Goal: Transaction & Acquisition: Purchase product/service

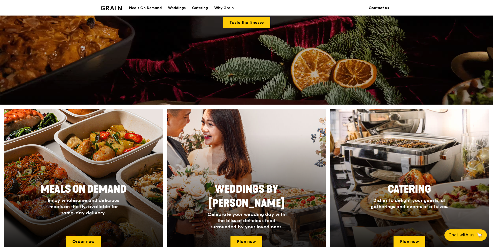
scroll to position [207, 0]
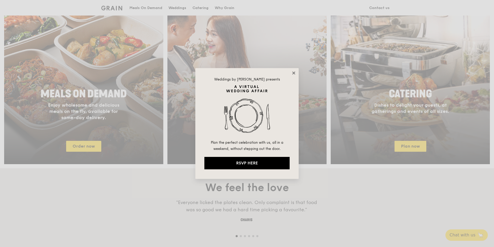
click at [293, 73] on icon at bounding box center [294, 73] width 5 height 5
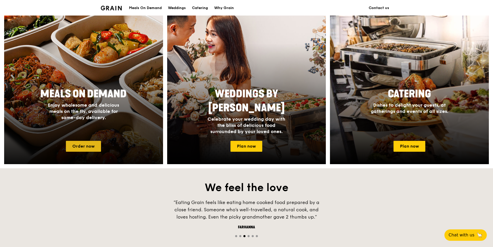
click at [81, 147] on link "Order now" at bounding box center [83, 146] width 35 height 11
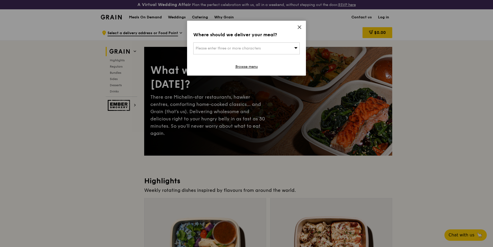
click at [296, 47] on icon at bounding box center [295, 48] width 3 height 2
click at [300, 37] on div "Where should we deliver your meal? Please enter three or more characters Please…" at bounding box center [246, 48] width 119 height 55
click at [298, 26] on icon at bounding box center [299, 27] width 3 height 3
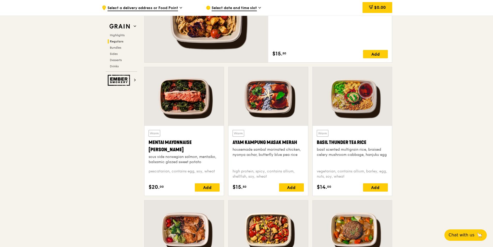
scroll to position [439, 0]
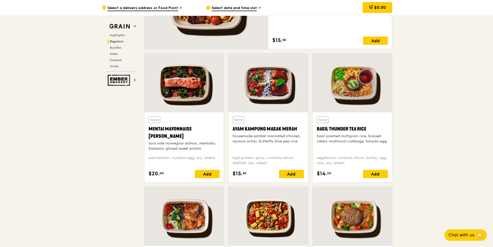
drag, startPoint x: 170, startPoint y: 136, endPoint x: 150, endPoint y: 129, distance: 20.9
click at [150, 129] on div "Mentai Mayonnaise [PERSON_NAME]" at bounding box center [184, 132] width 71 height 14
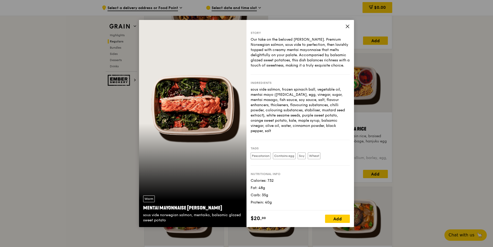
copy div "Mentai Mayonnaise [PERSON_NAME]"
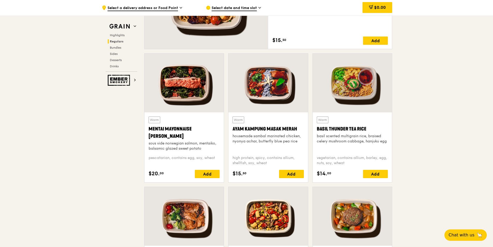
drag, startPoint x: 172, startPoint y: 135, endPoint x: 149, endPoint y: 130, distance: 23.3
click at [149, 130] on div "Mentai Mayonnaise [PERSON_NAME]" at bounding box center [184, 132] width 71 height 14
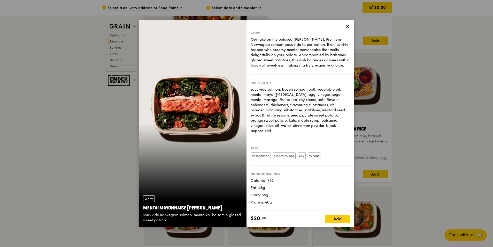
drag, startPoint x: 220, startPoint y: 208, endPoint x: 142, endPoint y: 208, distance: 78.1
click at [142, 208] on div "Warm Mentai Mayonnaise Aburi Salmon sous vide norwegian salmon, mentaiko, balsa…" at bounding box center [193, 209] width 108 height 36
copy div "Mentai Mayonnaise [PERSON_NAME]"
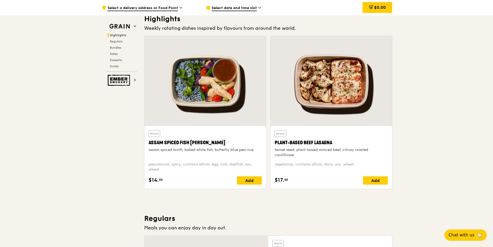
scroll to position [155, 0]
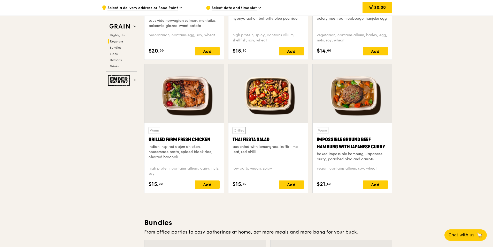
scroll to position [569, 0]
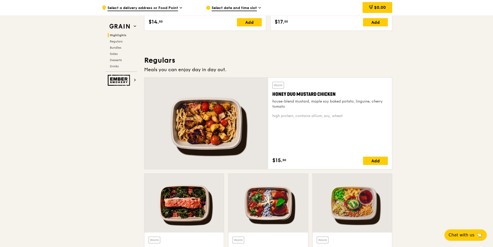
scroll to position [336, 0]
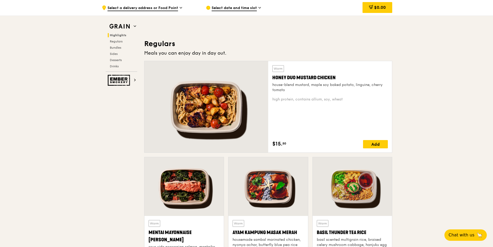
drag, startPoint x: 339, startPoint y: 78, endPoint x: 272, endPoint y: 79, distance: 66.7
click at [272, 79] on div "Warm Honey Duo Mustard Chicken house-blend mustard, maple soy baked potato, lin…" at bounding box center [330, 106] width 124 height 91
copy div "Honey Duo Mustard Chicken"
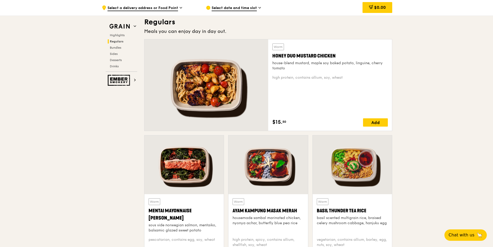
scroll to position [388, 0]
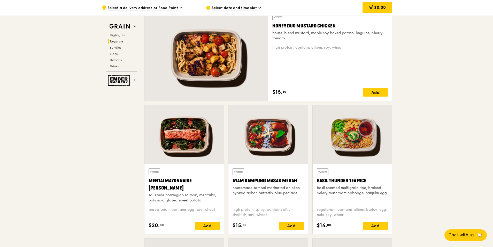
drag, startPoint x: 169, startPoint y: 188, endPoint x: 145, endPoint y: 182, distance: 23.8
click at [145, 182] on div "Warm Mentai Mayonnaise Aburi Salmon sous vide norwegian salmon, mentaiko, balsa…" at bounding box center [183, 199] width 79 height 70
copy div "Mentai Mayonnaise [PERSON_NAME]"
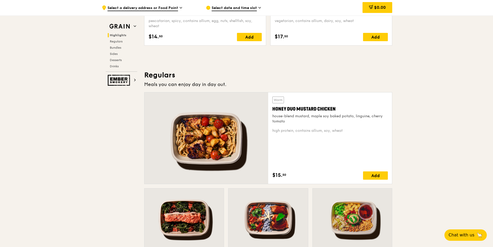
scroll to position [310, 0]
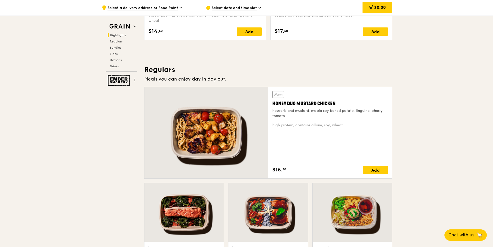
drag, startPoint x: 340, startPoint y: 103, endPoint x: 270, endPoint y: 104, distance: 69.3
click at [270, 104] on div "Warm Honey Duo Mustard Chicken house-blend mustard, maple soy baked potato, lin…" at bounding box center [330, 132] width 124 height 91
copy div "Honey Duo Mustard Chicken"
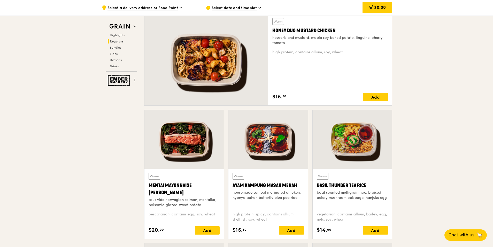
scroll to position [388, 0]
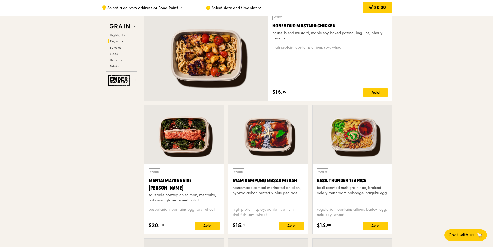
drag, startPoint x: 177, startPoint y: 188, endPoint x: 145, endPoint y: 180, distance: 33.1
click at [145, 180] on div "Warm Mentai Mayonnaise Aburi Salmon sous vide norwegian salmon, mentaiko, balsa…" at bounding box center [183, 199] width 79 height 70
copy div "Mentai Mayonnaise [PERSON_NAME]"
drag, startPoint x: 300, startPoint y: 180, endPoint x: 233, endPoint y: 182, distance: 66.7
click at [233, 182] on div "Ayam Kampung Masak Merah" at bounding box center [268, 180] width 71 height 7
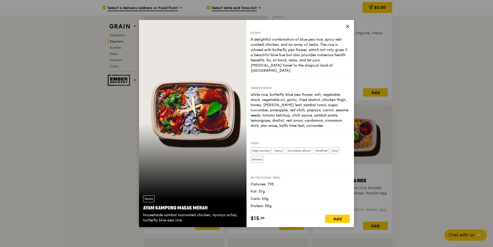
drag, startPoint x: 212, startPoint y: 207, endPoint x: 143, endPoint y: 208, distance: 69.5
click at [143, 208] on div "Warm Ayam Kampung Masak Merah housemade sambal marinated chicken, nyonya achar,…" at bounding box center [193, 209] width 108 height 36
copy div "Ayam Kampung Masak Merah"
click at [347, 28] on icon at bounding box center [347, 26] width 3 height 3
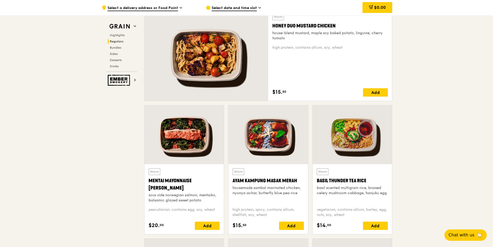
scroll to position [414, 0]
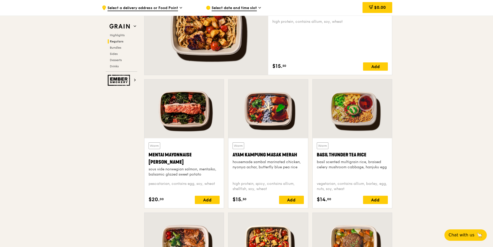
drag, startPoint x: 370, startPoint y: 155, endPoint x: 318, endPoint y: 157, distance: 52.5
click at [318, 157] on div "Basil Thunder Tea Rice" at bounding box center [352, 154] width 71 height 7
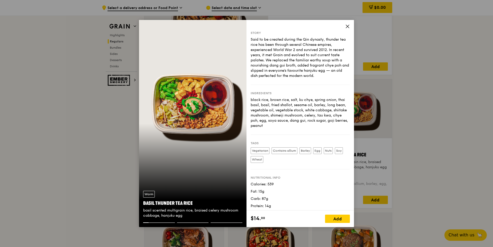
drag, startPoint x: 197, startPoint y: 203, endPoint x: 142, endPoint y: 206, distance: 54.9
click at [142, 206] on div "Warm Basil Thunder Tea Rice basil scented multigrain rice, braised celery mushr…" at bounding box center [193, 204] width 108 height 36
copy div "Basil Thunder Tea Rice"
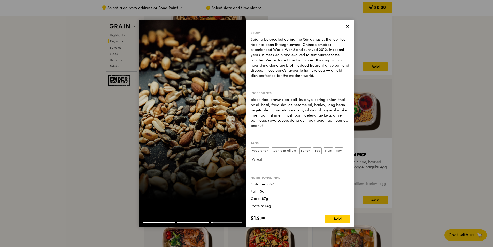
click at [348, 26] on icon at bounding box center [347, 26] width 3 height 3
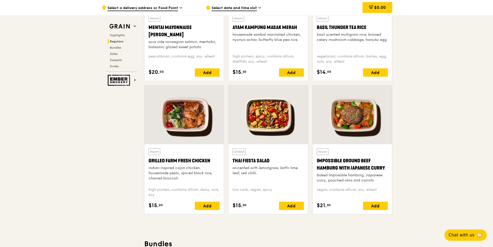
scroll to position [543, 0]
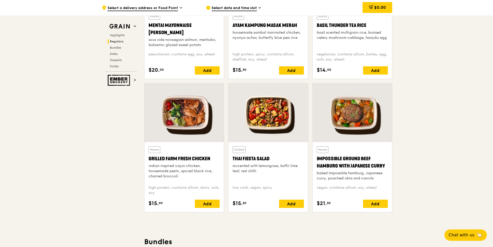
drag, startPoint x: 214, startPoint y: 159, endPoint x: 149, endPoint y: 162, distance: 64.7
click at [149, 162] on div "Grilled Farm Fresh Chicken" at bounding box center [184, 158] width 71 height 7
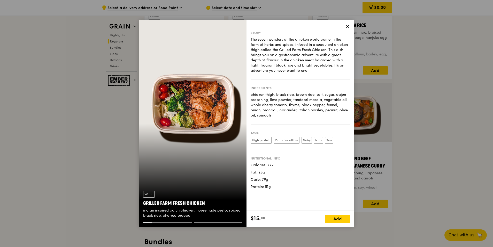
drag, startPoint x: 208, startPoint y: 204, endPoint x: 143, endPoint y: 205, distance: 64.9
click at [143, 205] on div "Grilled Farm Fresh Chicken" at bounding box center [192, 202] width 99 height 7
copy div "Grilled Farm Fresh Chicken"
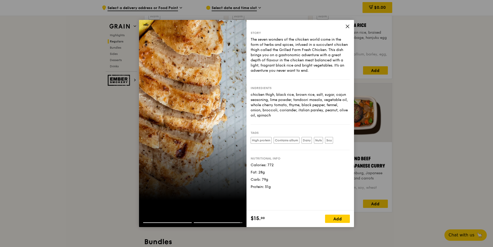
click at [347, 27] on icon at bounding box center [347, 26] width 5 height 5
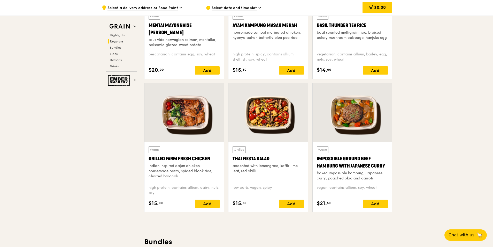
drag, startPoint x: 276, startPoint y: 159, endPoint x: 232, endPoint y: 159, distance: 44.2
click at [232, 159] on div "Chilled Thai Fiesta Salad accented with lemongrass, kaffir lime leaf, red chill…" at bounding box center [267, 177] width 79 height 70
copy div "Thai Fiesta Salad"
drag, startPoint x: 388, startPoint y: 167, endPoint x: 316, endPoint y: 161, distance: 72.1
click at [316, 161] on div "Warm Impossible Ground Beef Hamburg with Japanese Curry baked Impossible hambur…" at bounding box center [352, 177] width 79 height 70
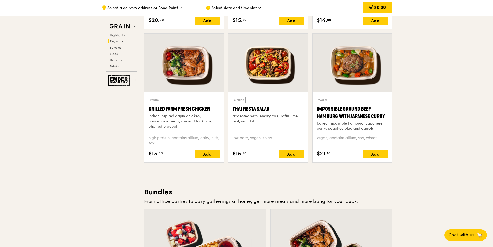
scroll to position [594, 0]
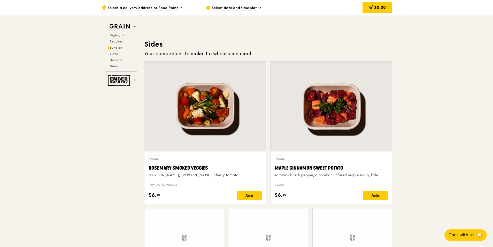
scroll to position [1163, 0]
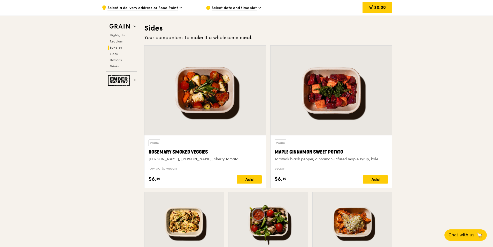
drag, startPoint x: 211, startPoint y: 151, endPoint x: 150, endPoint y: 152, distance: 61.3
click at [150, 152] on div "Rosemary Smoked Veggies" at bounding box center [205, 151] width 113 height 7
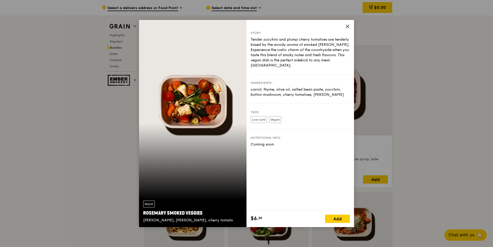
drag, startPoint x: 203, startPoint y: 211, endPoint x: 141, endPoint y: 209, distance: 62.6
click at [141, 209] on div "Warm Rosemary Smoked Veggies rosemary, zucchini, cherry tomato" at bounding box center [193, 211] width 108 height 30
click at [348, 24] on icon at bounding box center [347, 26] width 5 height 5
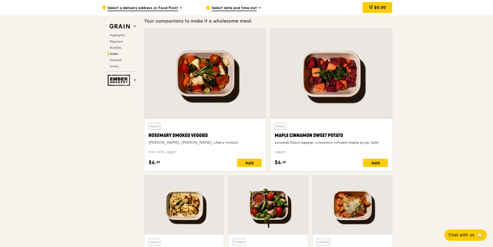
scroll to position [1189, 0]
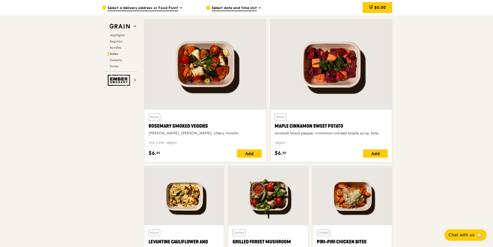
drag, startPoint x: 337, startPoint y: 126, endPoint x: 276, endPoint y: 126, distance: 61.8
click at [276, 126] on div "Maple Cinnamon Sweet Potato" at bounding box center [331, 125] width 113 height 7
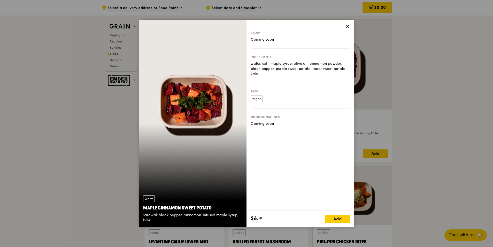
drag, startPoint x: 215, startPoint y: 209, endPoint x: 141, endPoint y: 209, distance: 74.2
click at [141, 209] on div "Warm Maple Cinnamon Sweet Potato sarawak black pepper, cinnamon-infused maple s…" at bounding box center [193, 209] width 108 height 36
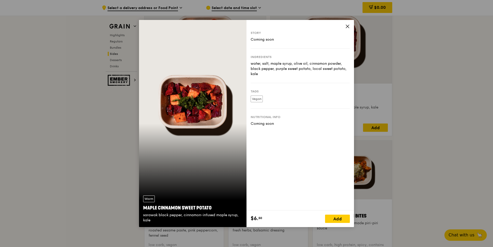
click at [347, 24] on icon at bounding box center [347, 26] width 5 height 5
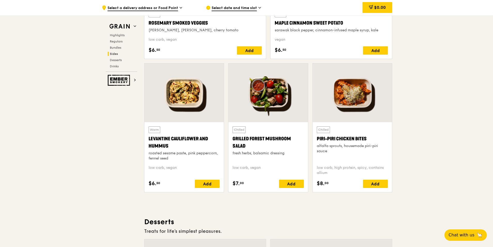
scroll to position [1292, 0]
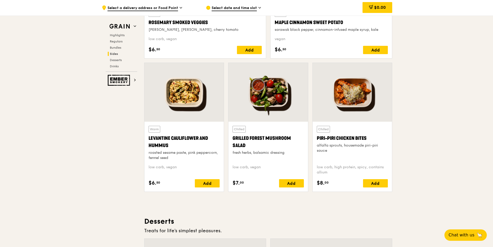
drag, startPoint x: 173, startPoint y: 144, endPoint x: 141, endPoint y: 139, distance: 32.2
drag, startPoint x: 254, startPoint y: 146, endPoint x: 232, endPoint y: 140, distance: 22.7
click at [232, 140] on div "Chilled Grilled Forest Mushroom Salad fresh herbs, balsamic dressing low carb, …" at bounding box center [267, 156] width 79 height 70
drag, startPoint x: 371, startPoint y: 138, endPoint x: 318, endPoint y: 139, distance: 53.5
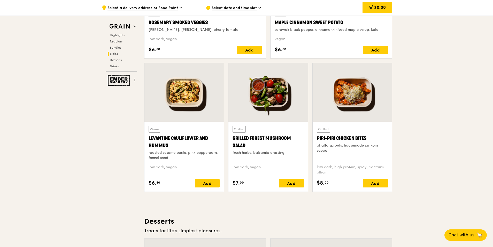
click at [318, 139] on div "Piri-piri Chicken Bites" at bounding box center [352, 137] width 71 height 7
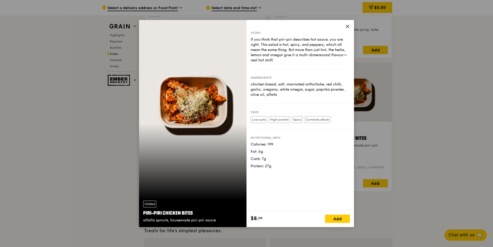
click at [347, 26] on icon at bounding box center [347, 26] width 5 height 5
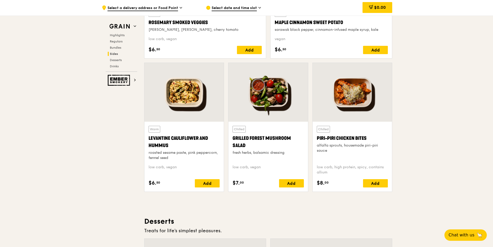
drag, startPoint x: 369, startPoint y: 138, endPoint x: 316, endPoint y: 139, distance: 53.3
click at [316, 139] on div "Chilled Piri-piri Chicken Bites alfalfa sprouts, housemade piri-piri sauce low …" at bounding box center [352, 156] width 79 height 70
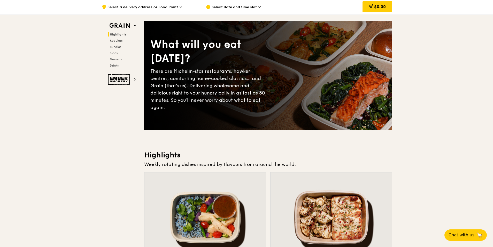
scroll to position [0, 0]
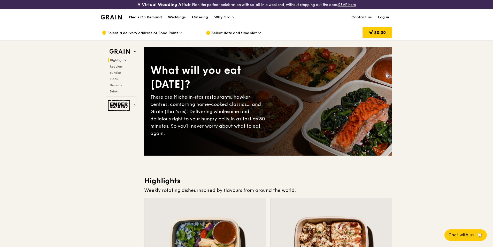
click at [381, 18] on link "Log in" at bounding box center [383, 18] width 17 height 16
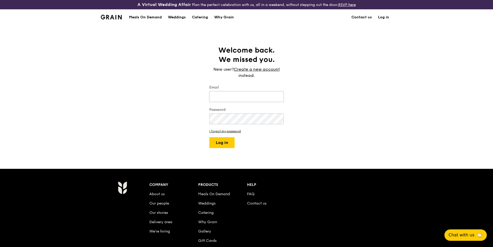
click at [226, 95] on input "Email" at bounding box center [246, 96] width 74 height 11
type input "revq@novonordisk.com"
click at [223, 139] on button "Log in" at bounding box center [221, 142] width 25 height 11
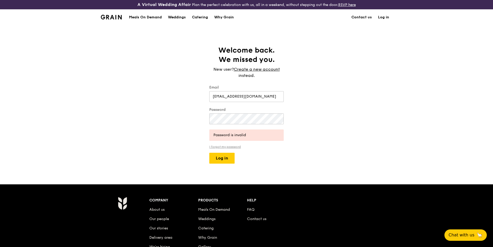
click at [225, 147] on link "I forgot my password" at bounding box center [246, 147] width 74 height 4
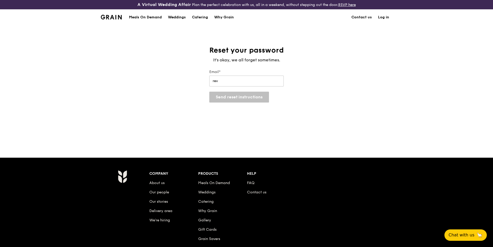
type input "revq@novonordisk.com"
click at [238, 98] on button "Send reset instructions" at bounding box center [239, 96] width 60 height 11
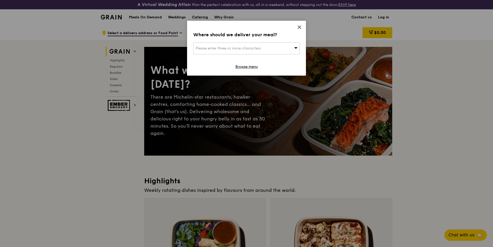
click at [298, 25] on icon at bounding box center [299, 27] width 5 height 5
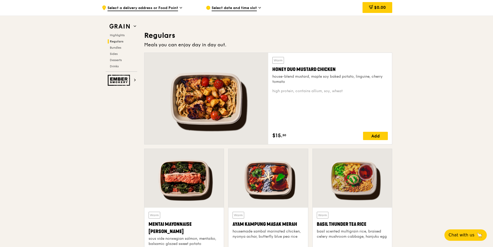
scroll to position [362, 0]
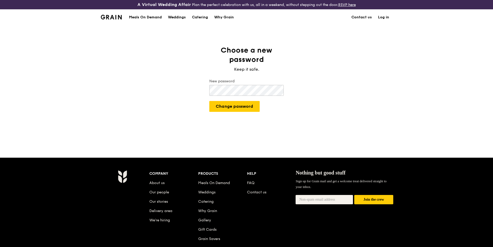
click at [209, 101] on button "Change password" at bounding box center [234, 106] width 50 height 11
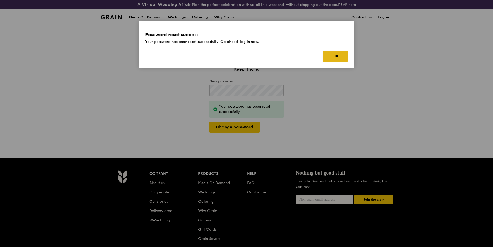
click at [334, 58] on button "OK" at bounding box center [335, 56] width 25 height 11
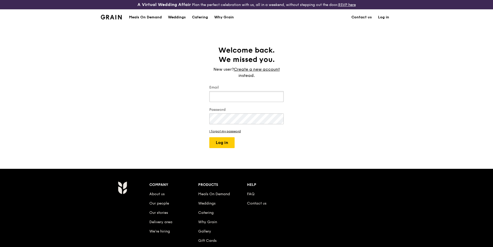
click at [249, 95] on input "Email" at bounding box center [246, 96] width 74 height 11
type input "[EMAIL_ADDRESS][DOMAIN_NAME]"
click at [217, 144] on button "Log in" at bounding box center [221, 142] width 25 height 11
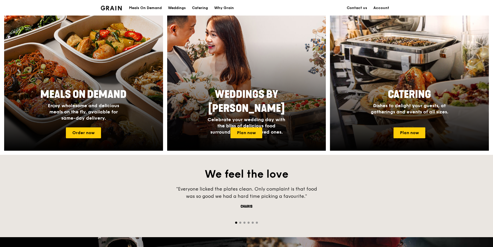
scroll to position [207, 0]
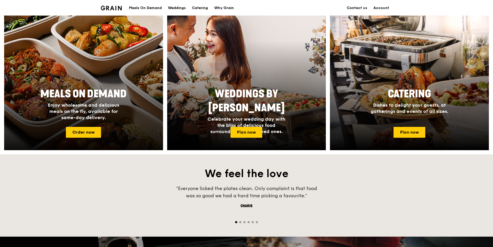
click at [85, 73] on div at bounding box center [83, 82] width 175 height 150
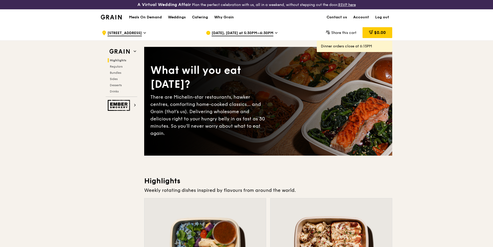
click at [275, 33] on icon at bounding box center [276, 32] width 3 height 5
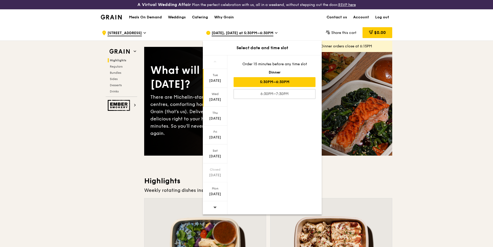
click at [214, 98] on div "Sep 24" at bounding box center [215, 99] width 23 height 5
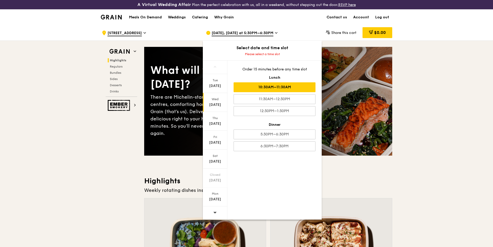
click at [258, 85] on div "10:30AM–11:30AM" at bounding box center [275, 87] width 82 height 10
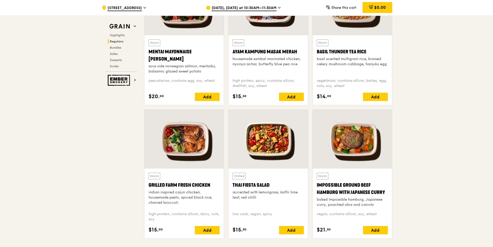
scroll to position [517, 0]
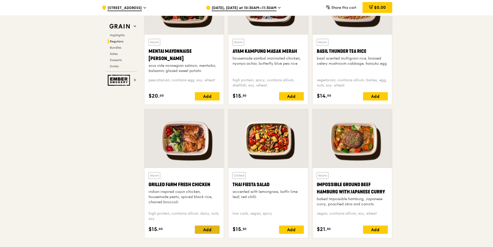
click at [210, 230] on div "Add" at bounding box center [207, 229] width 25 height 8
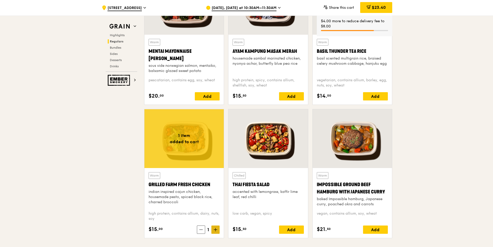
click at [215, 230] on icon at bounding box center [216, 229] width 4 height 4
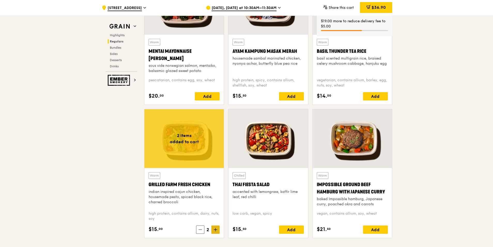
click at [215, 230] on icon at bounding box center [216, 229] width 4 height 4
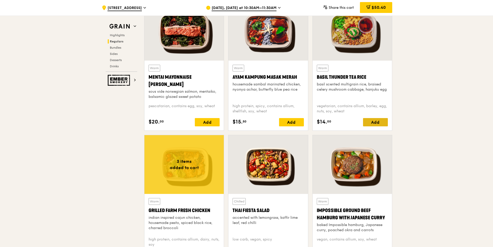
click at [374, 121] on div "Add" at bounding box center [375, 122] width 25 height 8
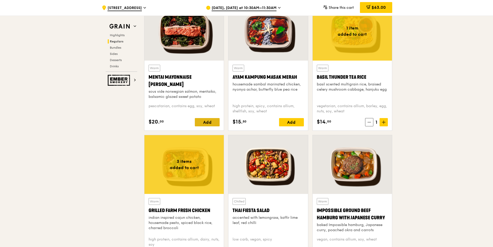
click at [209, 122] on div "Add" at bounding box center [207, 122] width 25 height 8
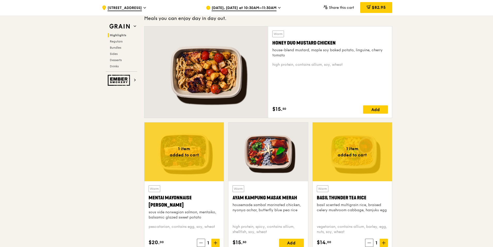
scroll to position [310, 0]
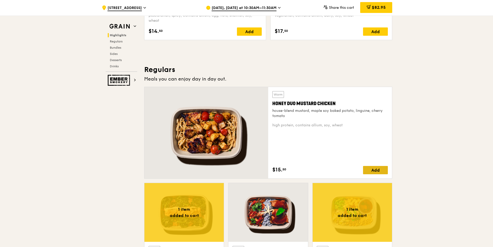
click at [370, 167] on div "Add" at bounding box center [375, 170] width 25 height 8
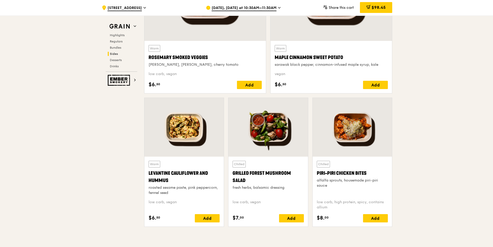
scroll to position [1266, 0]
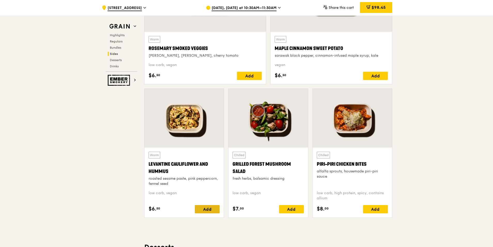
click at [211, 208] on div "Add" at bounding box center [207, 209] width 25 height 8
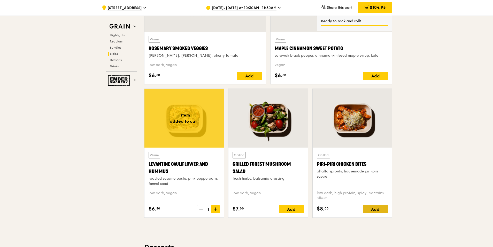
click at [378, 208] on div "Add" at bounding box center [375, 209] width 25 height 8
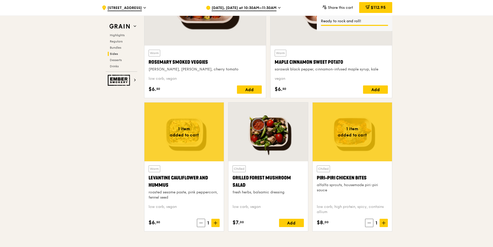
scroll to position [1241, 0]
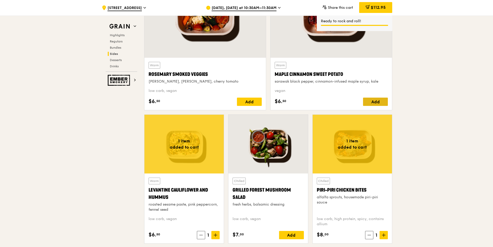
click at [371, 101] on div "Add" at bounding box center [375, 101] width 25 height 8
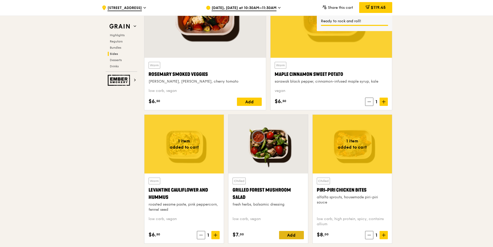
click at [293, 233] on div "Add" at bounding box center [291, 235] width 25 height 8
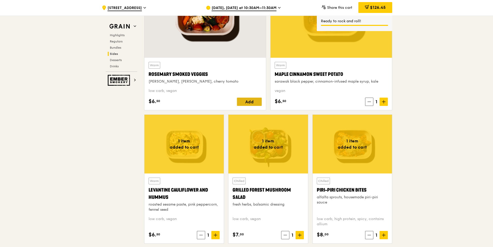
click at [248, 99] on div "Add" at bounding box center [249, 101] width 25 height 8
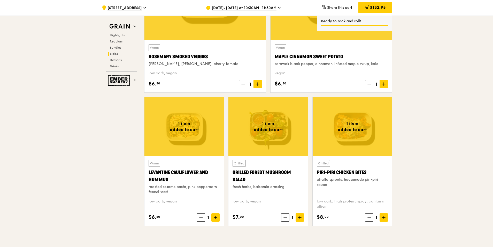
scroll to position [1266, 0]
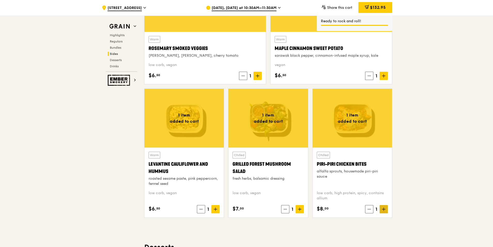
click at [385, 209] on icon at bounding box center [384, 209] width 4 height 4
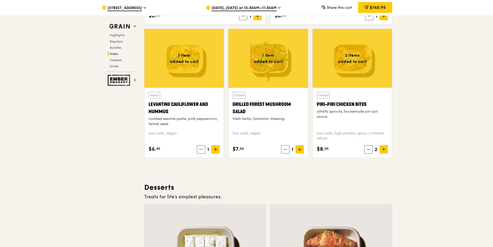
scroll to position [1215, 0]
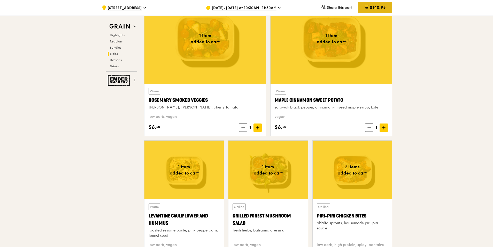
click at [375, 9] on span "$140.95" at bounding box center [378, 7] width 16 height 5
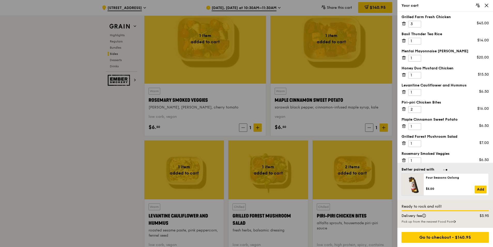
scroll to position [0, 0]
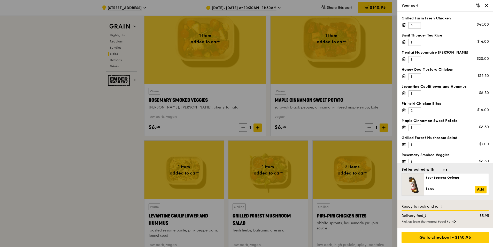
type input "4"
click at [416, 23] on input "4" at bounding box center [414, 25] width 13 height 7
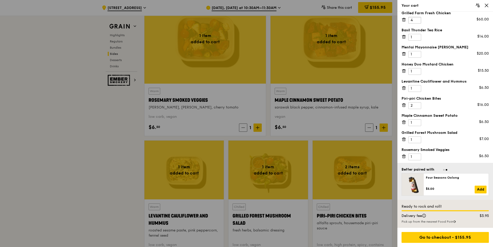
scroll to position [7, 0]
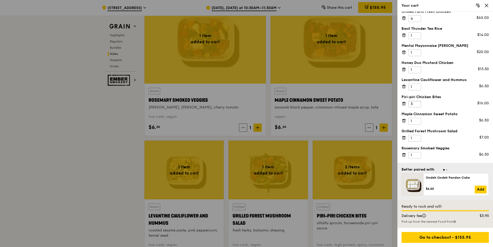
type input "3"
click at [417, 102] on input "3" at bounding box center [414, 104] width 13 height 7
click at [441, 235] on div "Go to checkout - $163.95" at bounding box center [445, 237] width 87 height 11
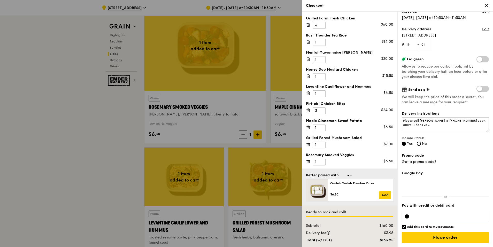
scroll to position [1215, 0]
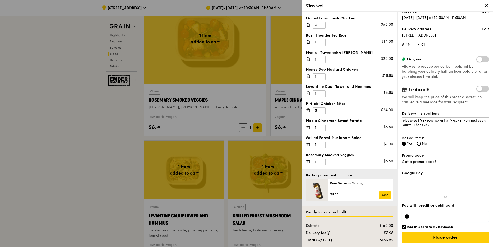
click at [408, 215] on div at bounding box center [407, 216] width 4 height 4
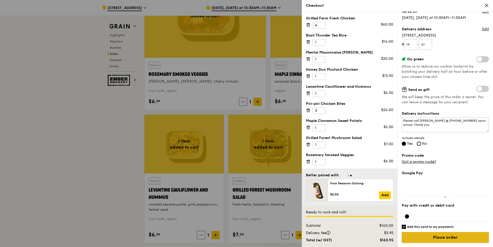
click at [440, 236] on input "Place order" at bounding box center [445, 237] width 87 height 11
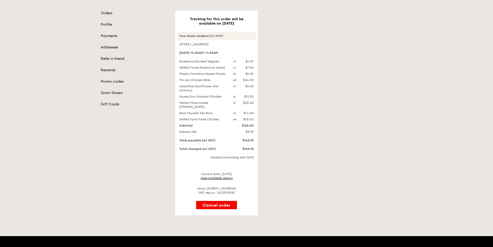
scroll to position [78, 0]
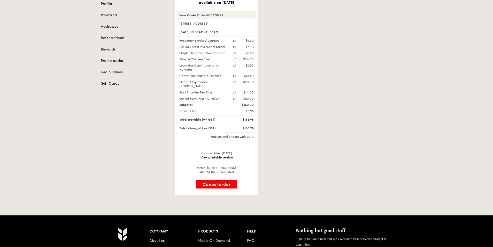
click at [231, 156] on link "View printable version" at bounding box center [217, 157] width 32 height 4
